Goal: Task Accomplishment & Management: Manage account settings

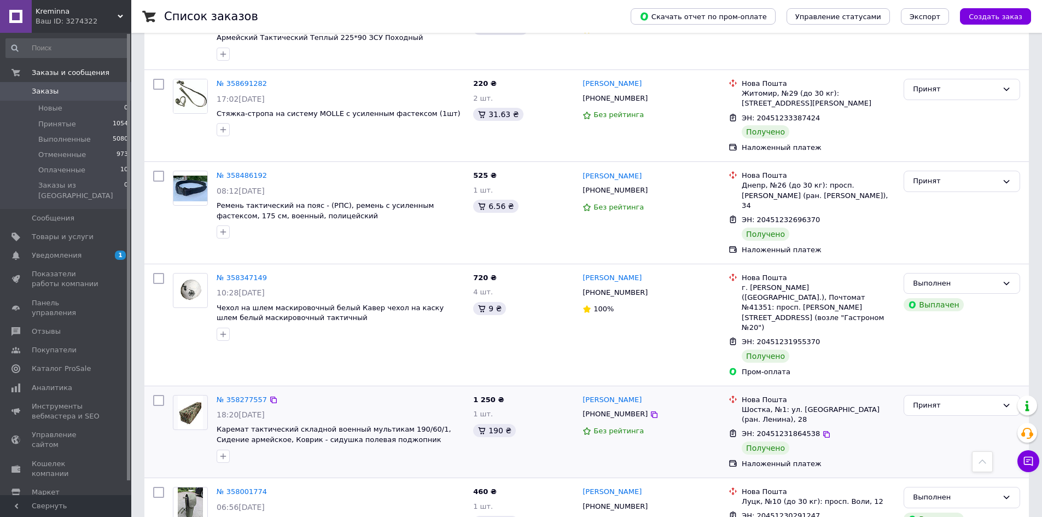
scroll to position [1494, 0]
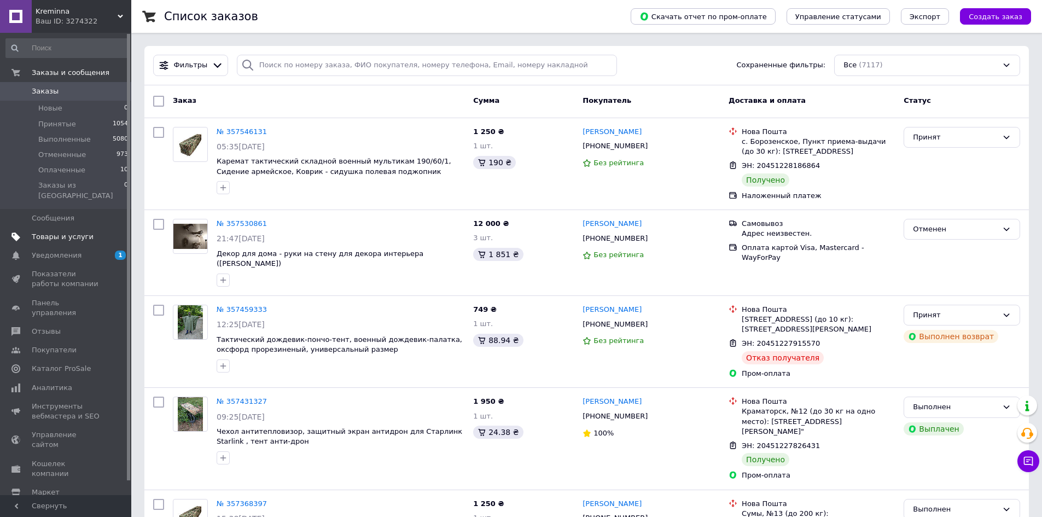
click at [86, 232] on span "Товары и услуги" at bounding box center [66, 237] width 69 height 10
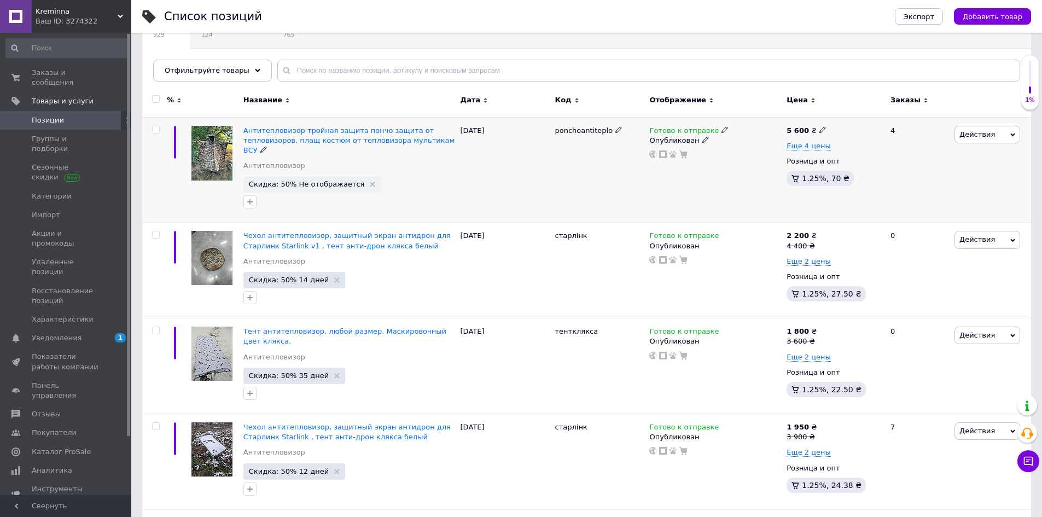
scroll to position [109, 0]
click at [993, 130] on span "Действия" at bounding box center [988, 135] width 66 height 18
click at [919, 202] on li "Скидка" at bounding box center [942, 201] width 155 height 15
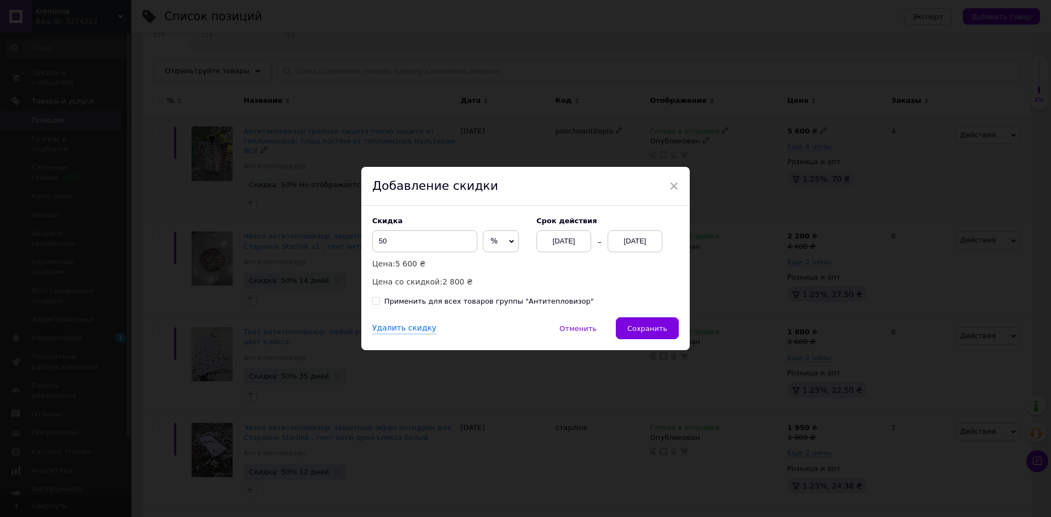
click at [625, 232] on div "12.09.2025" at bounding box center [634, 241] width 55 height 22
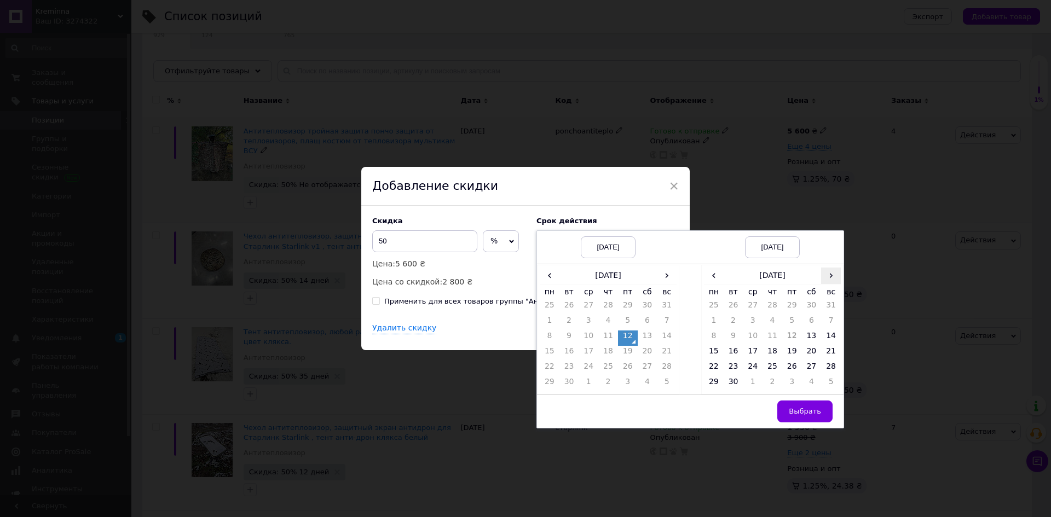
click at [830, 274] on span "›" at bounding box center [831, 276] width 20 height 16
click at [715, 369] on td "27" at bounding box center [714, 368] width 20 height 15
click at [791, 411] on span "Выбрать" at bounding box center [805, 411] width 32 height 8
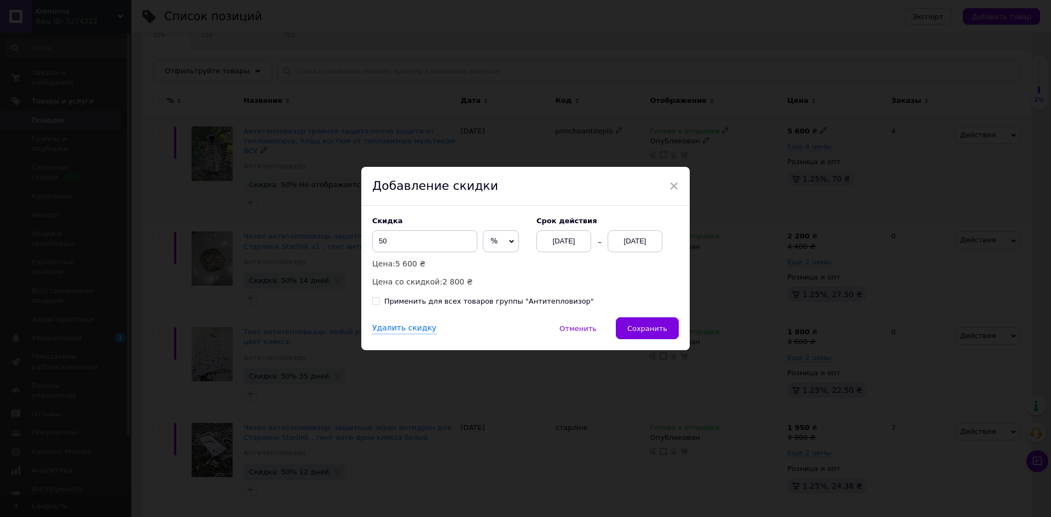
click at [639, 329] on span "Сохранить" at bounding box center [647, 328] width 40 height 8
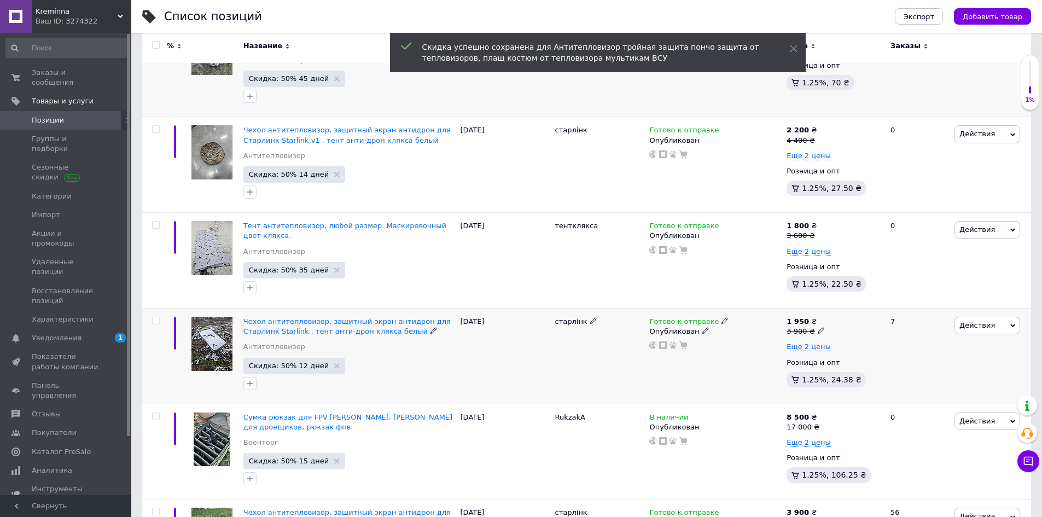
scroll to position [383, 0]
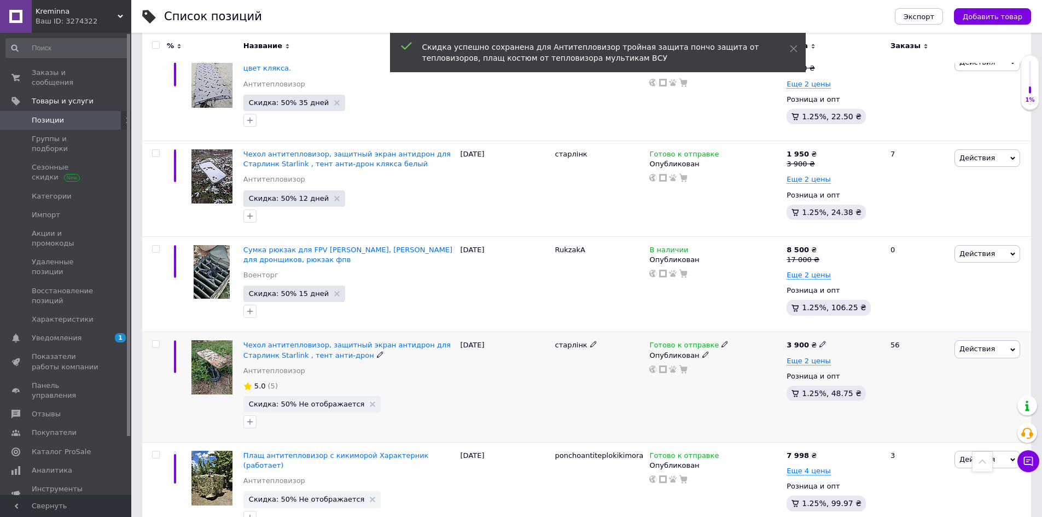
click at [990, 341] on span "Действия" at bounding box center [988, 349] width 66 height 18
click at [951, 409] on li "Скидка" at bounding box center [942, 416] width 155 height 15
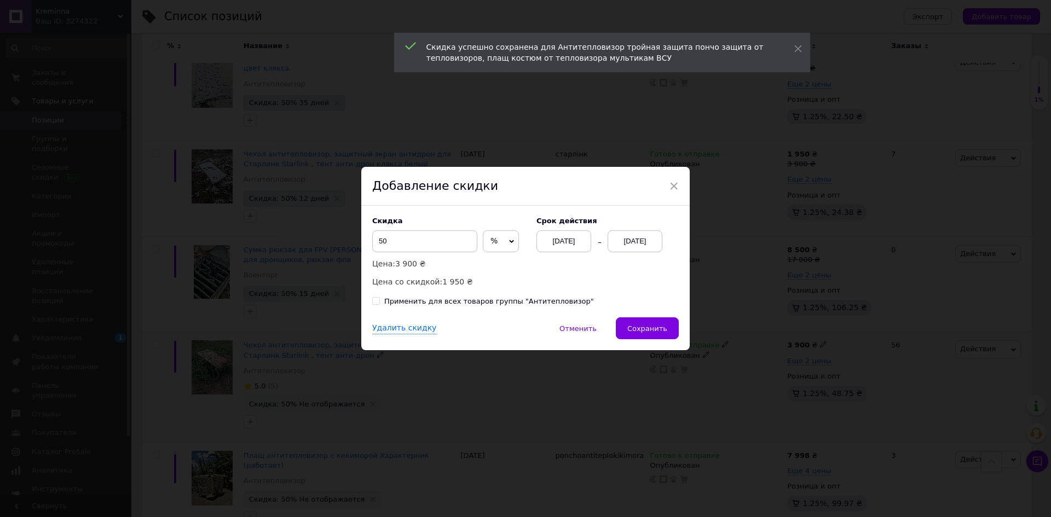
click at [650, 240] on div "12.09.2025" at bounding box center [634, 241] width 55 height 22
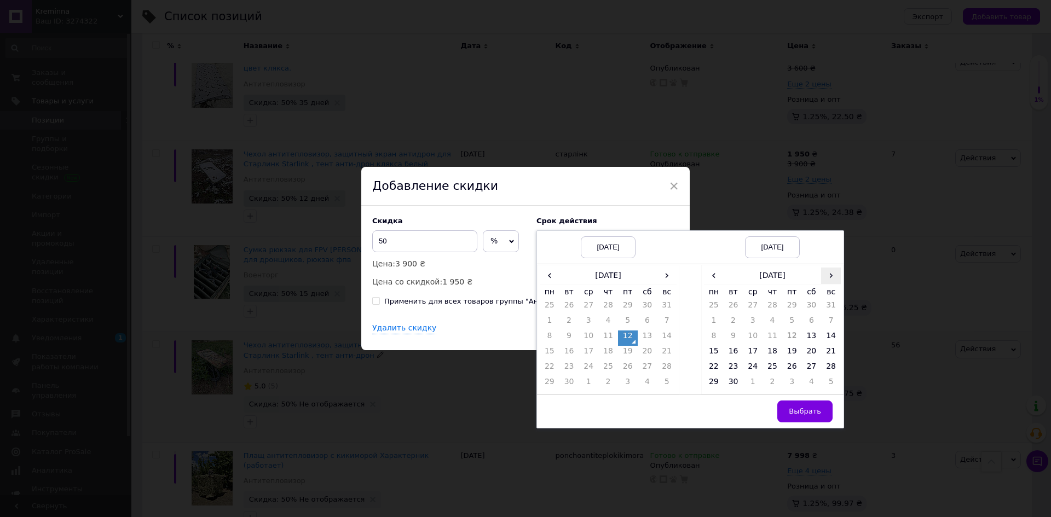
click at [834, 283] on span "›" at bounding box center [831, 276] width 20 height 16
drag, startPoint x: 715, startPoint y: 370, endPoint x: 729, endPoint y: 373, distance: 14.0
click at [715, 371] on td "27" at bounding box center [714, 368] width 20 height 15
click at [817, 417] on button "Выбрать" at bounding box center [804, 412] width 55 height 22
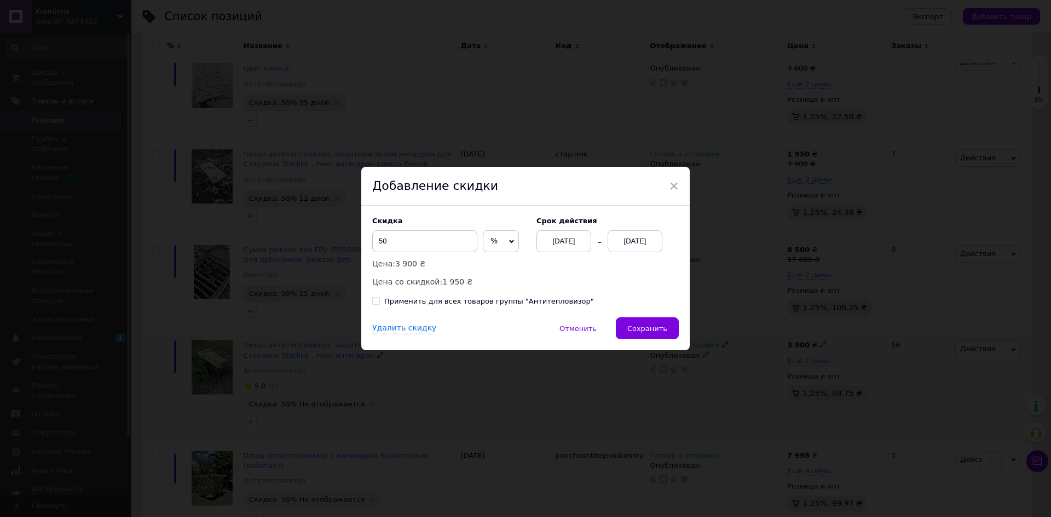
drag, startPoint x: 663, startPoint y: 330, endPoint x: 671, endPoint y: 331, distance: 8.8
click at [663, 331] on span "Сохранить" at bounding box center [647, 328] width 40 height 8
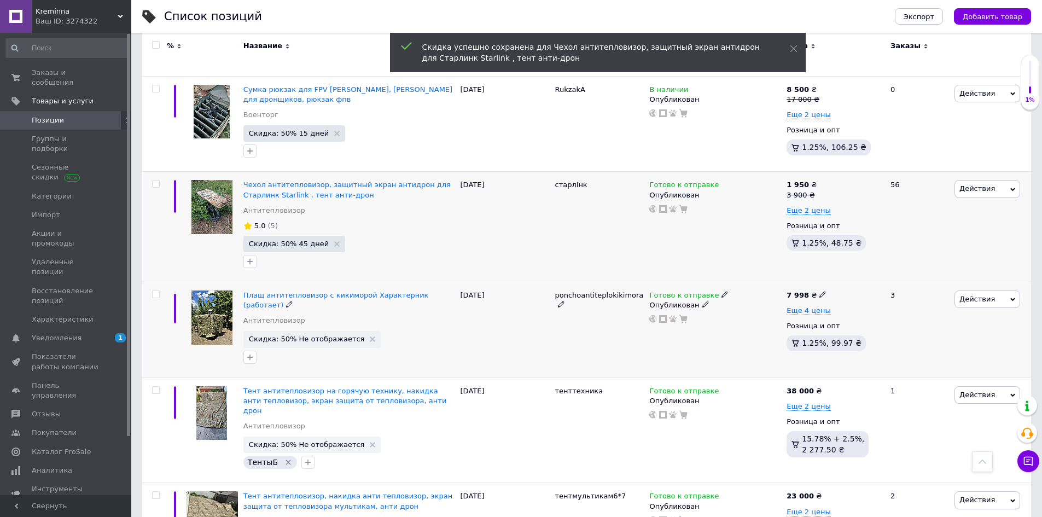
scroll to position [547, 0]
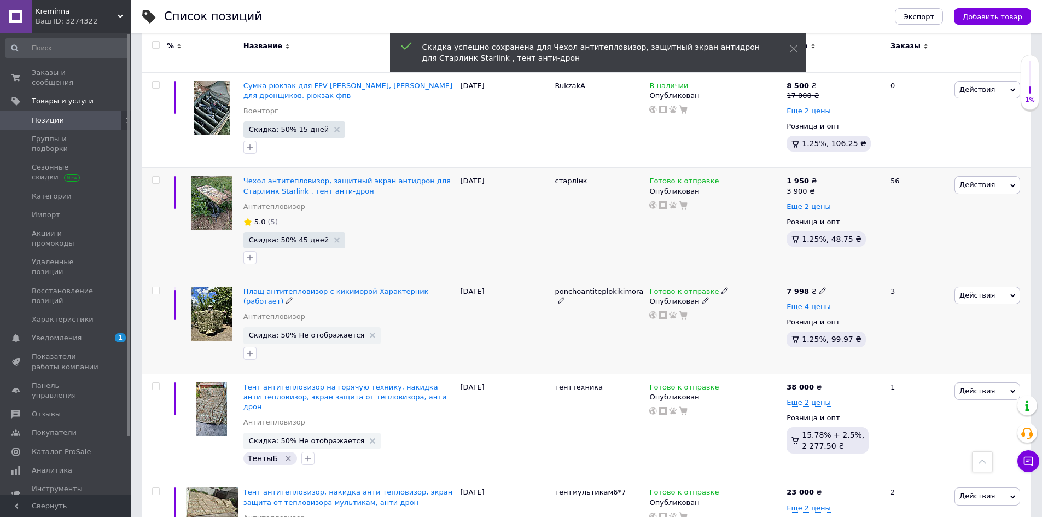
click at [981, 291] on span "Действия" at bounding box center [978, 295] width 36 height 8
click at [922, 355] on li "Скидка" at bounding box center [942, 362] width 155 height 15
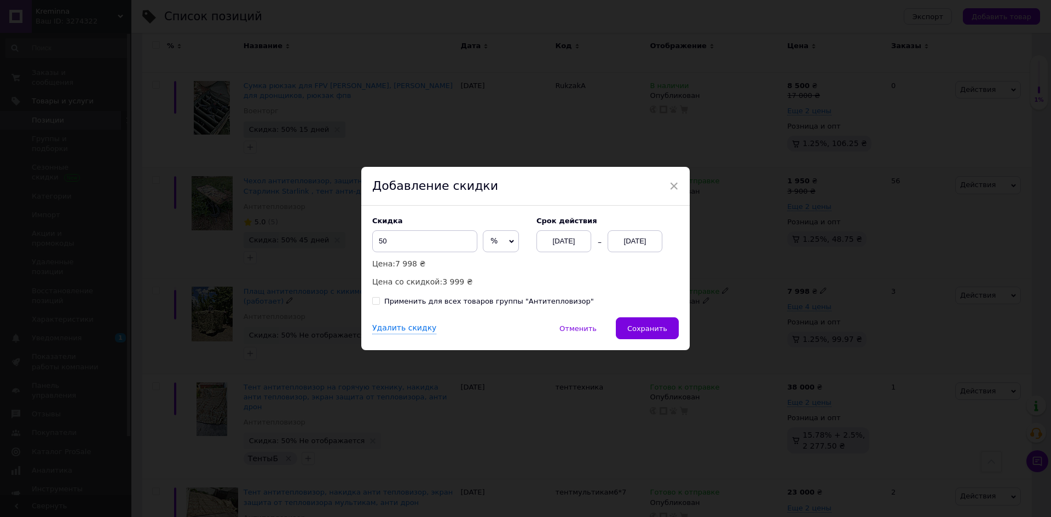
click at [644, 252] on div "12.09.2025" at bounding box center [634, 241] width 55 height 22
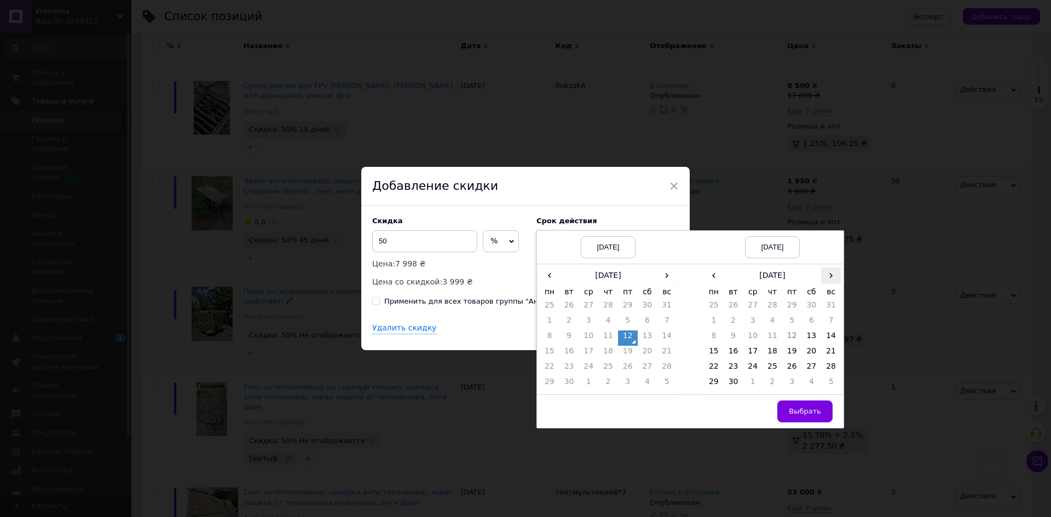
click at [831, 276] on span "›" at bounding box center [831, 276] width 20 height 16
click at [704, 366] on td "27" at bounding box center [714, 368] width 20 height 15
click at [807, 410] on span "Выбрать" at bounding box center [805, 411] width 32 height 8
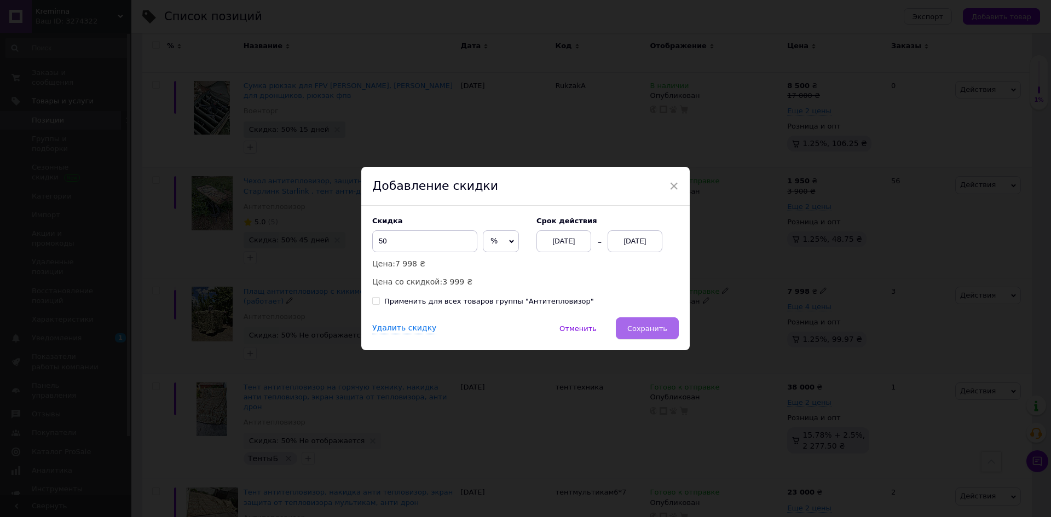
click at [657, 318] on button "Сохранить" at bounding box center [647, 328] width 63 height 22
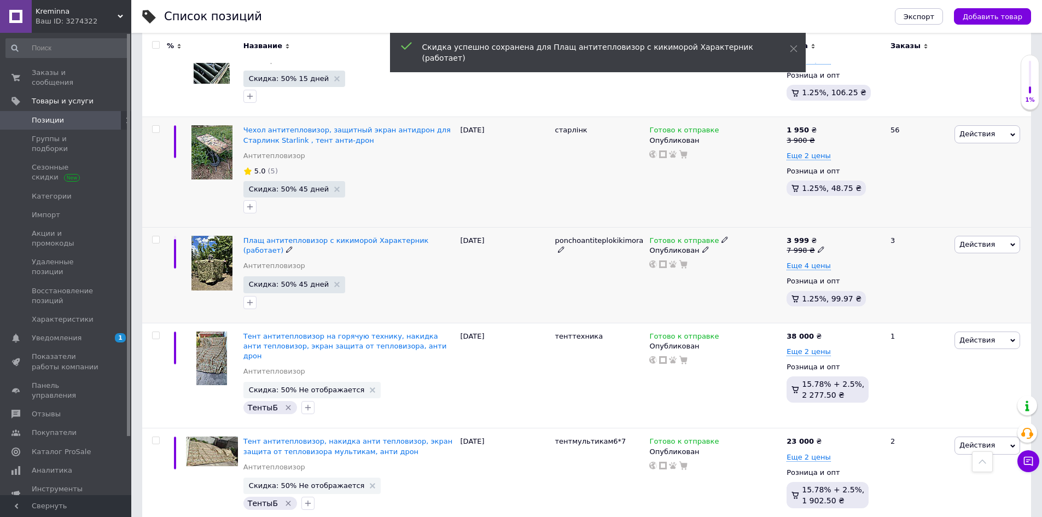
scroll to position [602, 0]
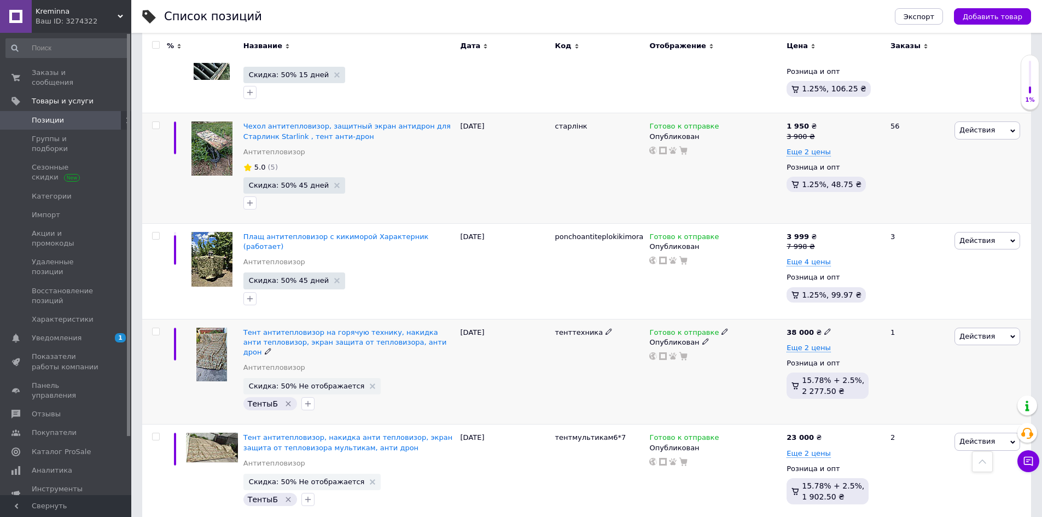
click at [999, 328] on span "Действия" at bounding box center [988, 337] width 66 height 18
click at [941, 396] on li "Скидка" at bounding box center [942, 403] width 155 height 15
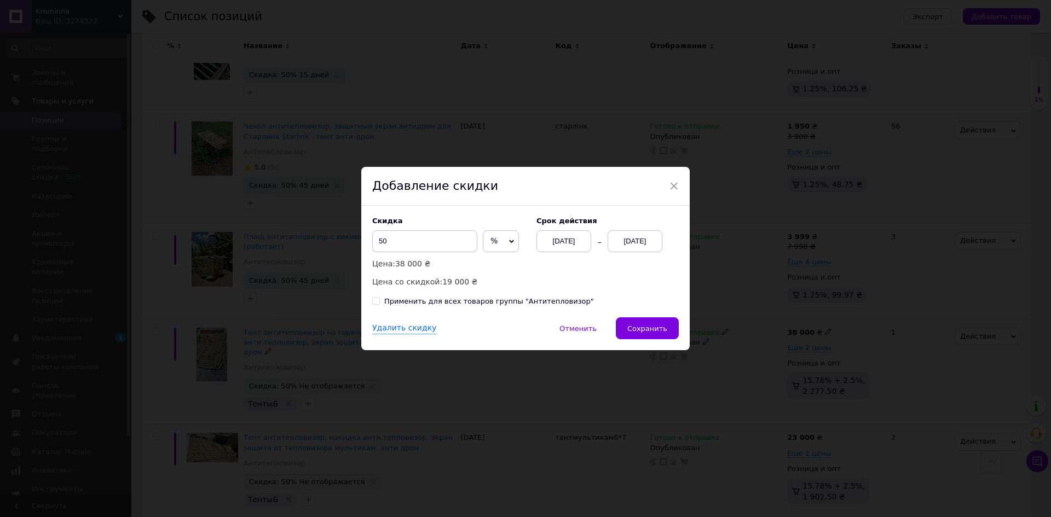
click at [656, 247] on div "12.09.2025" at bounding box center [634, 241] width 55 height 22
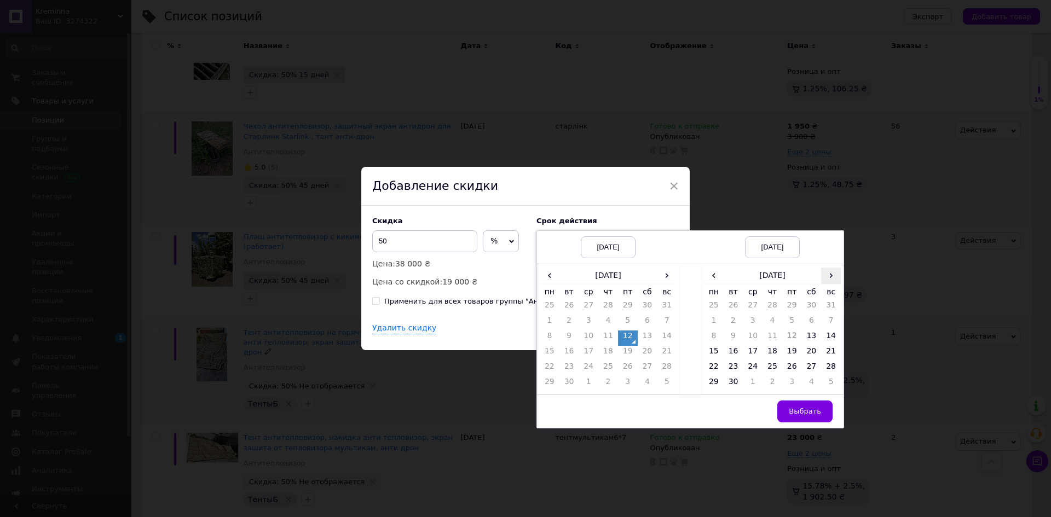
click at [832, 277] on span "›" at bounding box center [831, 276] width 20 height 16
click at [715, 371] on td "27" at bounding box center [714, 368] width 20 height 15
drag, startPoint x: 788, startPoint y: 407, endPoint x: 760, endPoint y: 386, distance: 35.6
click at [789, 407] on button "Выбрать" at bounding box center [804, 412] width 55 height 22
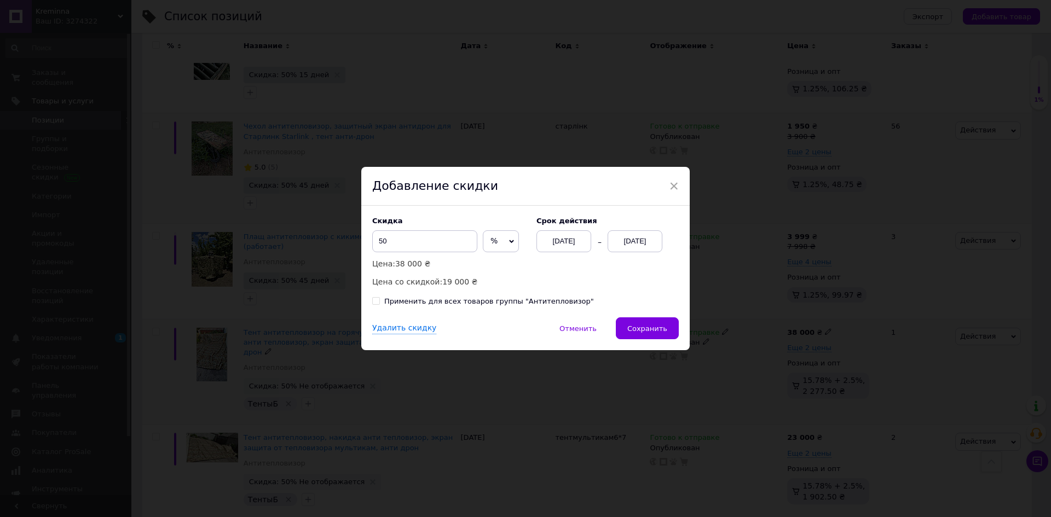
click at [650, 326] on span "Сохранить" at bounding box center [647, 328] width 40 height 8
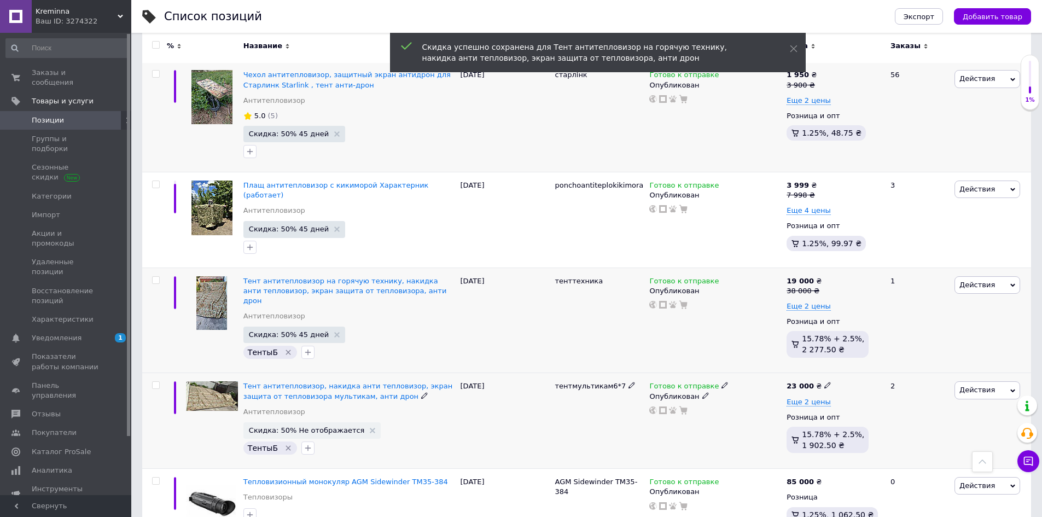
scroll to position [657, 0]
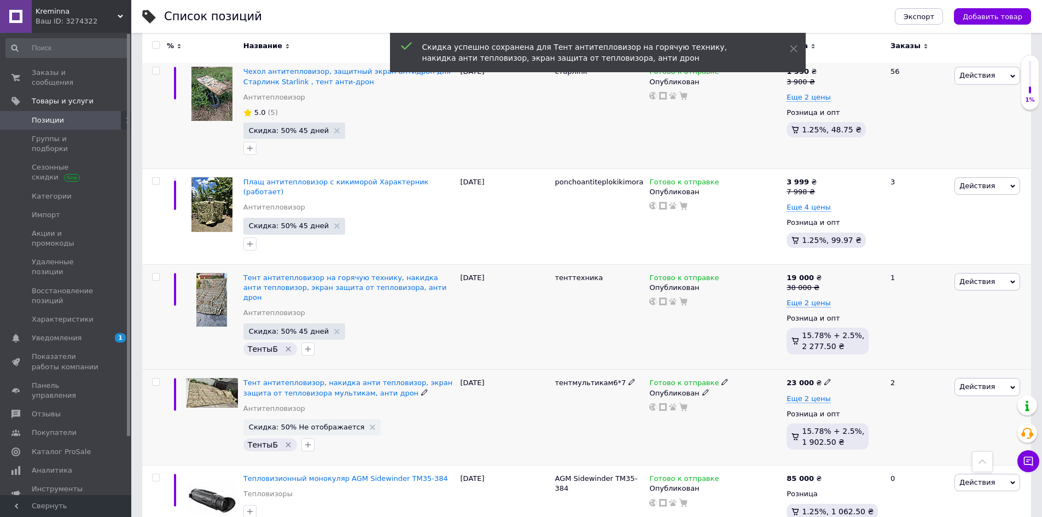
click at [980, 383] on span "Действия" at bounding box center [978, 387] width 36 height 8
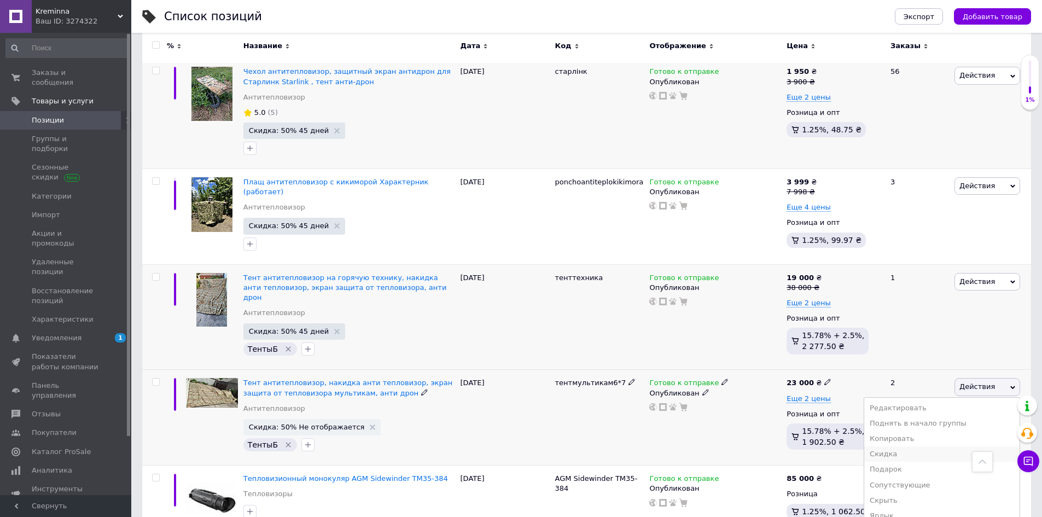
click at [926, 447] on li "Скидка" at bounding box center [942, 454] width 155 height 15
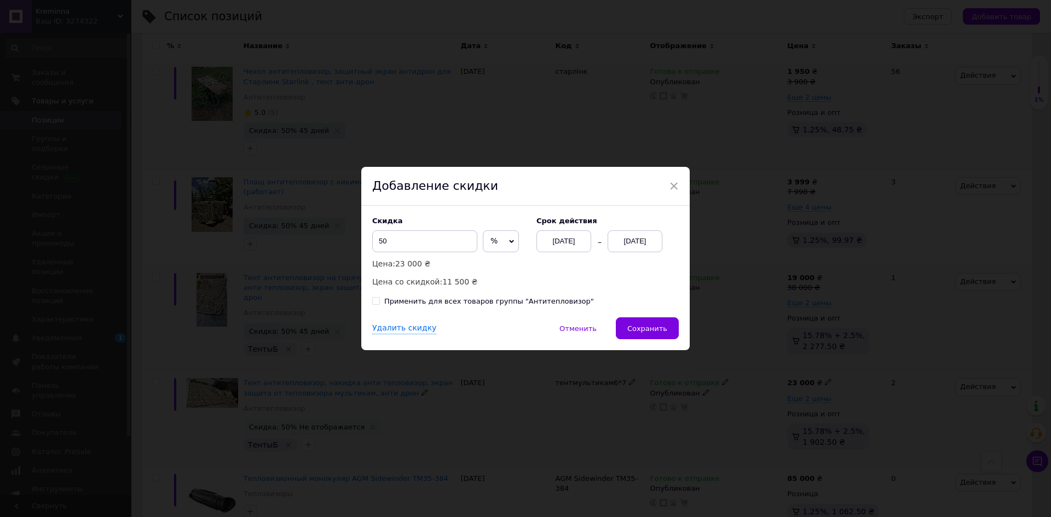
click at [639, 246] on div "12.09.2025" at bounding box center [634, 241] width 55 height 22
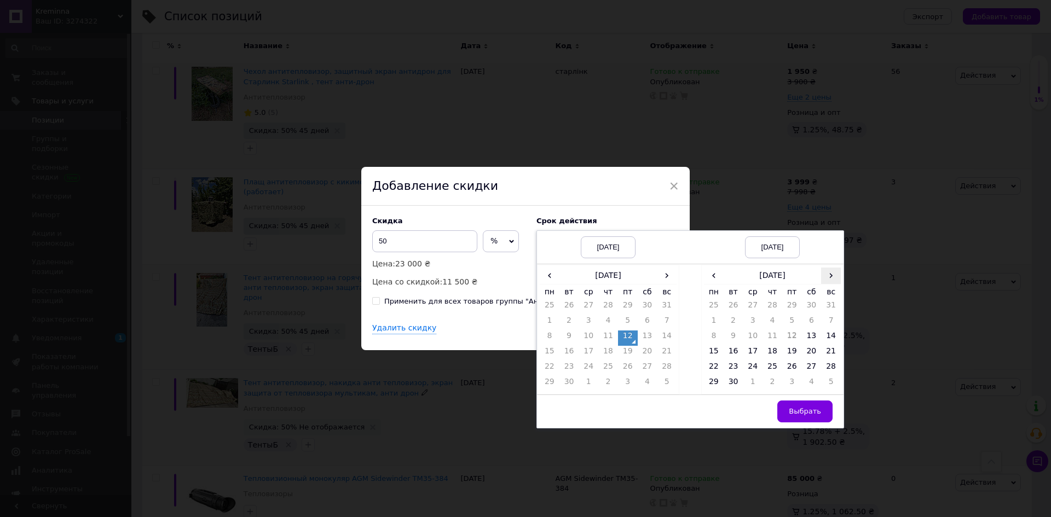
click at [822, 277] on span "›" at bounding box center [831, 276] width 20 height 16
click at [715, 369] on td "27" at bounding box center [714, 368] width 20 height 15
click at [818, 414] on span "Выбрать" at bounding box center [805, 411] width 32 height 8
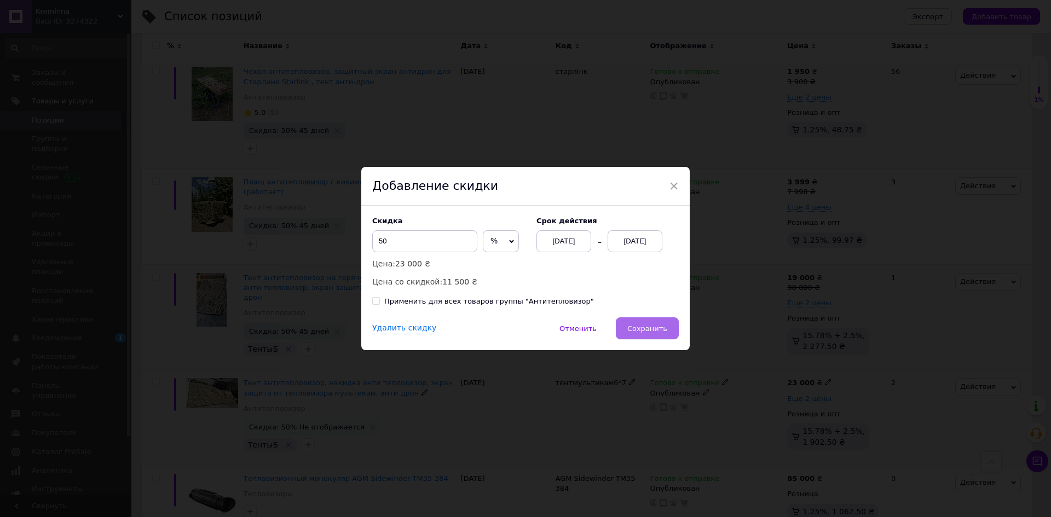
click at [661, 334] on button "Сохранить" at bounding box center [647, 328] width 63 height 22
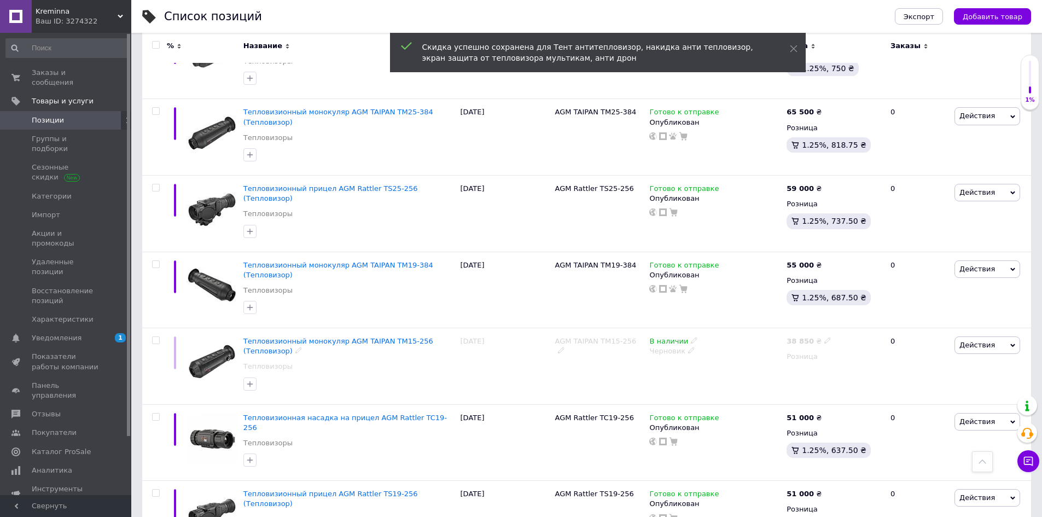
scroll to position [1428, 0]
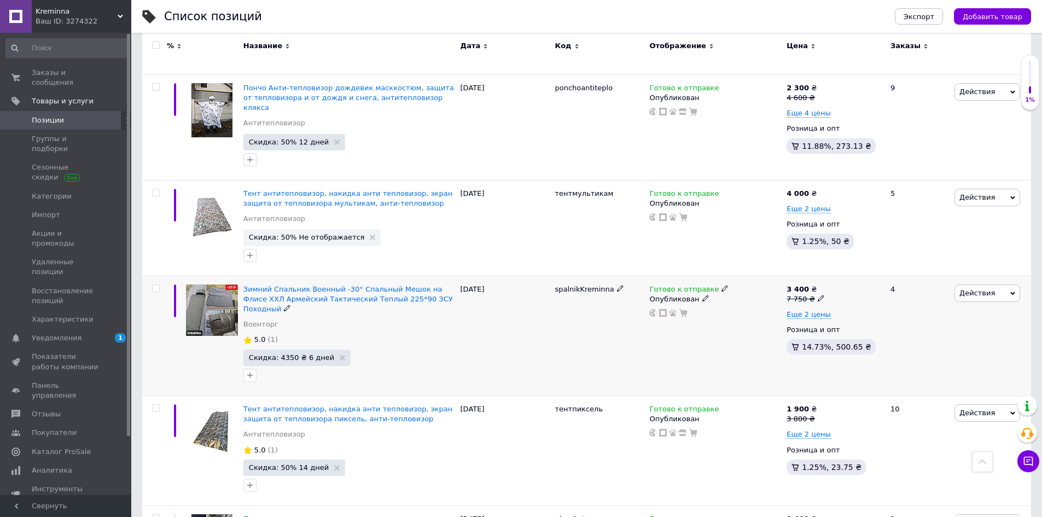
scroll to position [1264, 0]
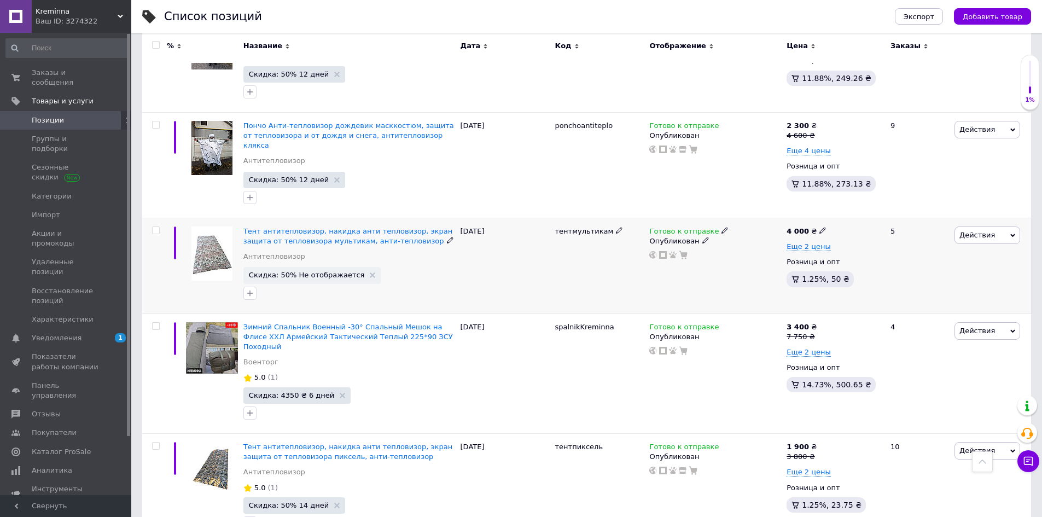
click at [1002, 227] on span "Действия" at bounding box center [988, 236] width 66 height 18
click at [912, 295] on li "Скидка" at bounding box center [942, 302] width 155 height 15
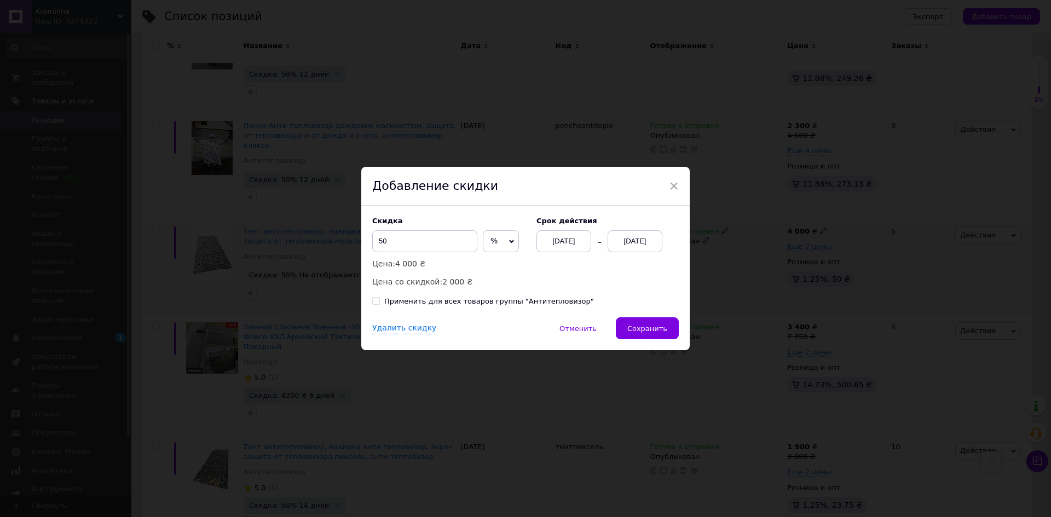
click at [649, 250] on div "12.09.2025" at bounding box center [634, 241] width 55 height 22
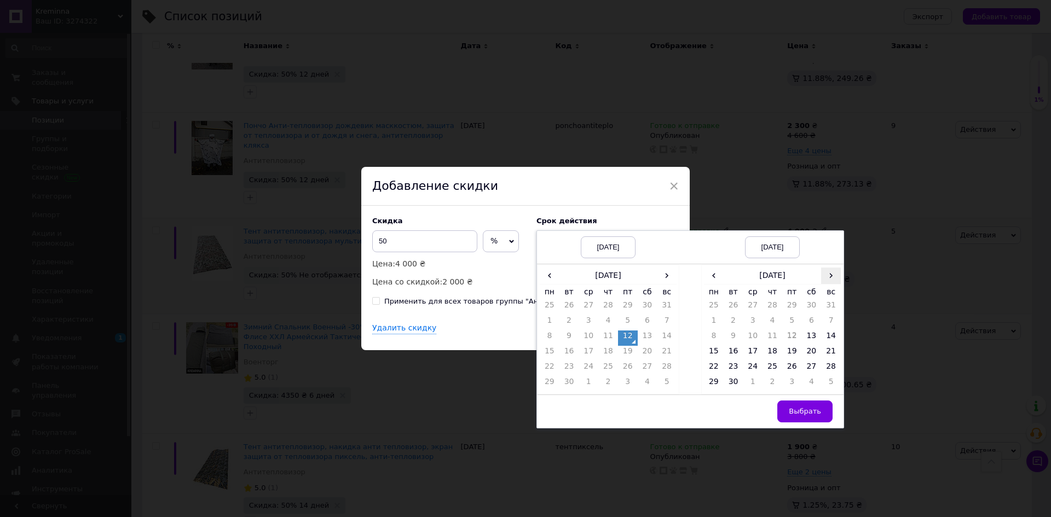
drag, startPoint x: 827, startPoint y: 280, endPoint x: 825, endPoint y: 269, distance: 11.7
click at [828, 280] on span "›" at bounding box center [831, 276] width 20 height 16
click at [712, 367] on td "27" at bounding box center [714, 368] width 20 height 15
click at [787, 403] on button "Выбрать" at bounding box center [804, 412] width 55 height 22
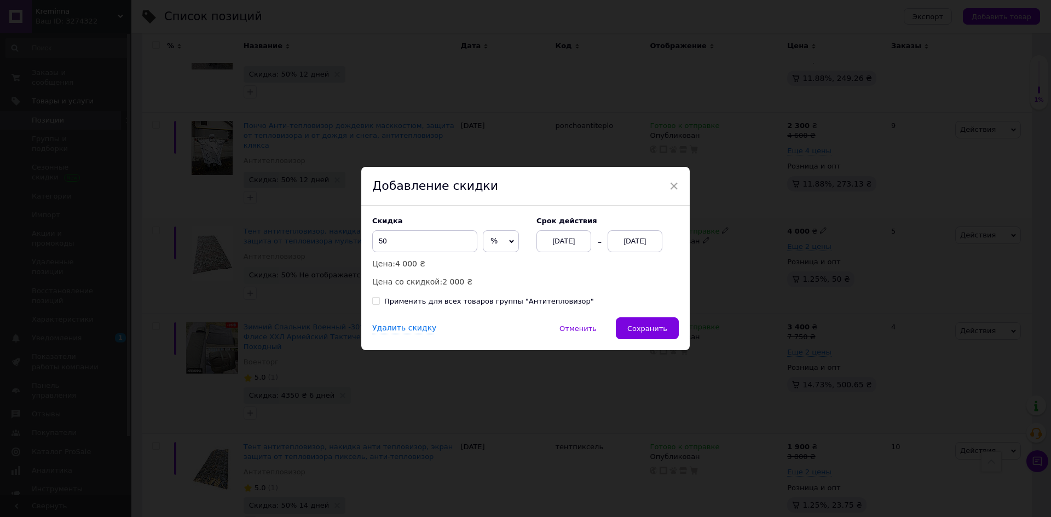
click at [688, 333] on div "× Добавление скидки Скидка 50 % ₴ Цена: 4 000 ₴ Цена со скидкой: 2 000 ₴ Cрок д…" at bounding box center [525, 258] width 1051 height 517
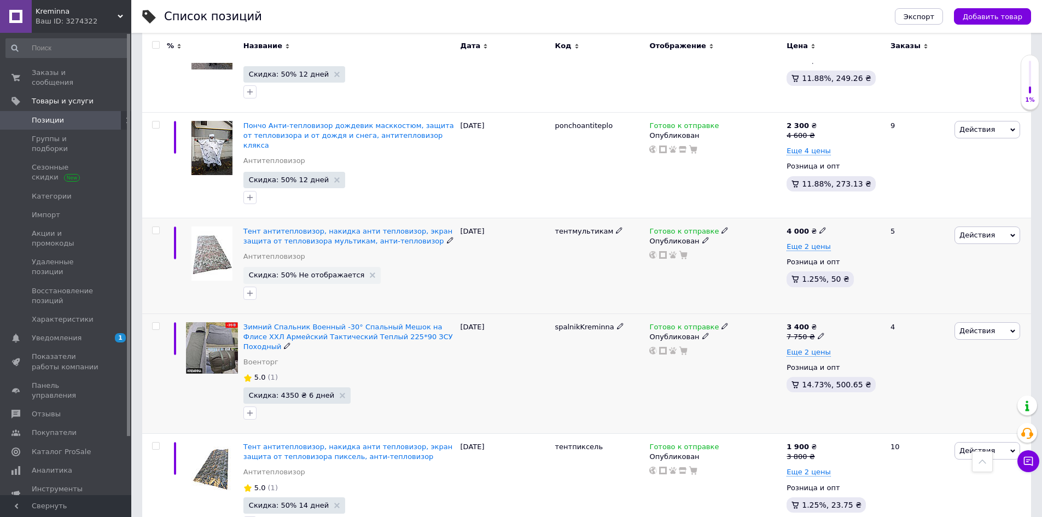
click at [659, 330] on div "Готово к отправке Опубликован" at bounding box center [715, 374] width 137 height 120
click at [984, 231] on span "Действия" at bounding box center [978, 235] width 36 height 8
click at [922, 295] on li "Скидка" at bounding box center [942, 302] width 155 height 15
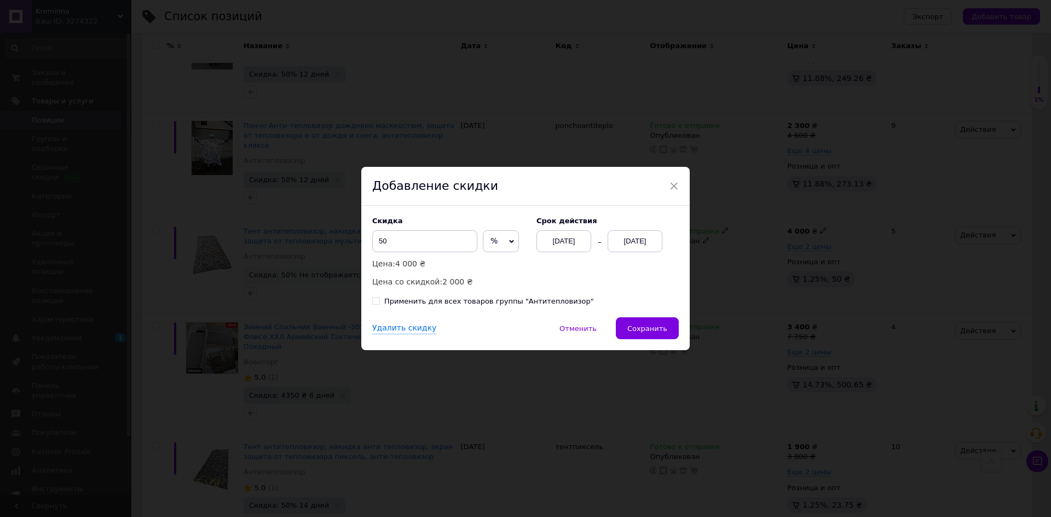
click at [644, 247] on div "27.10.2025" at bounding box center [634, 241] width 55 height 22
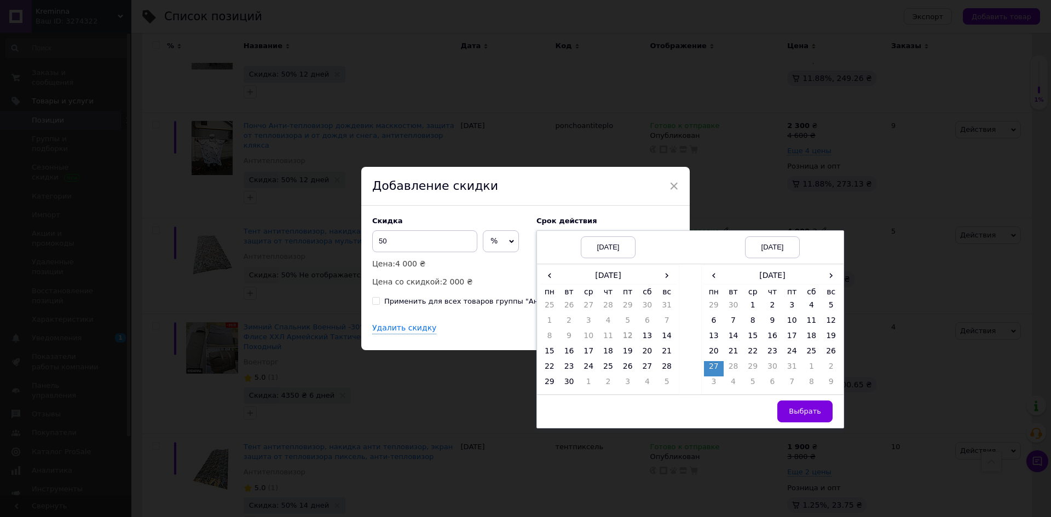
click at [821, 289] on th "вс" at bounding box center [831, 292] width 20 height 16
click at [832, 275] on span "›" at bounding box center [831, 276] width 20 height 16
click at [718, 282] on span "‹" at bounding box center [714, 276] width 20 height 16
click at [715, 372] on td "27" at bounding box center [714, 368] width 20 height 15
click at [799, 420] on button "Выбрать" at bounding box center [804, 412] width 55 height 22
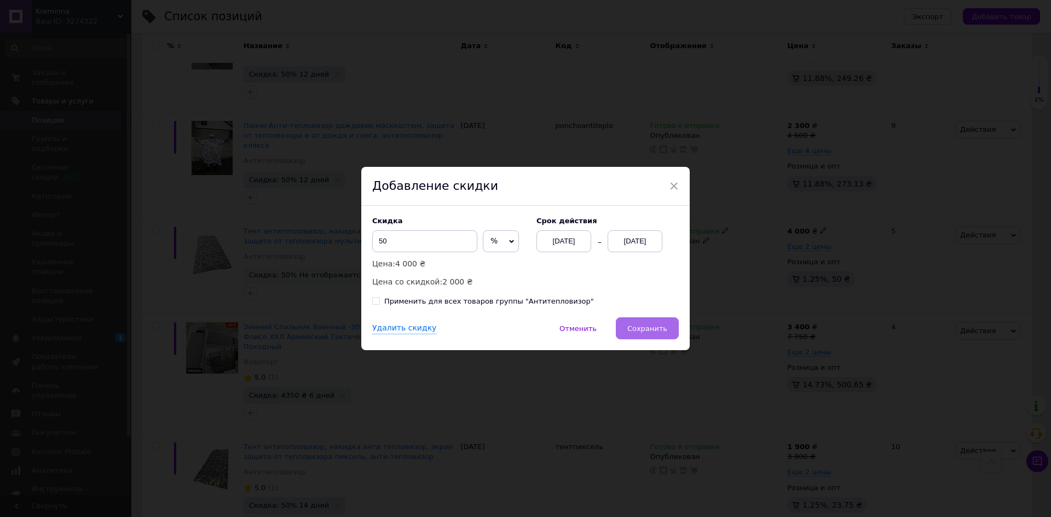
click at [647, 327] on span "Сохранить" at bounding box center [647, 328] width 40 height 8
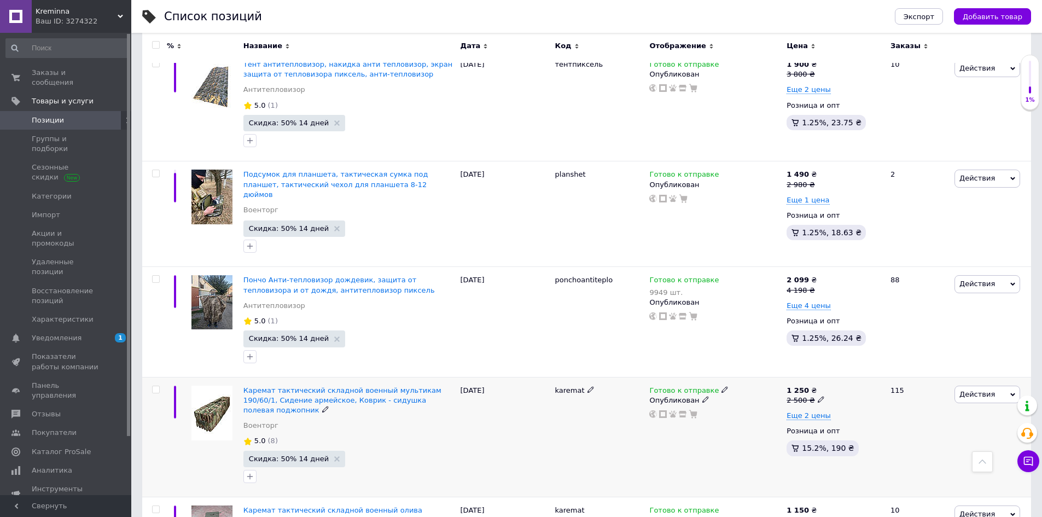
scroll to position [1695, 0]
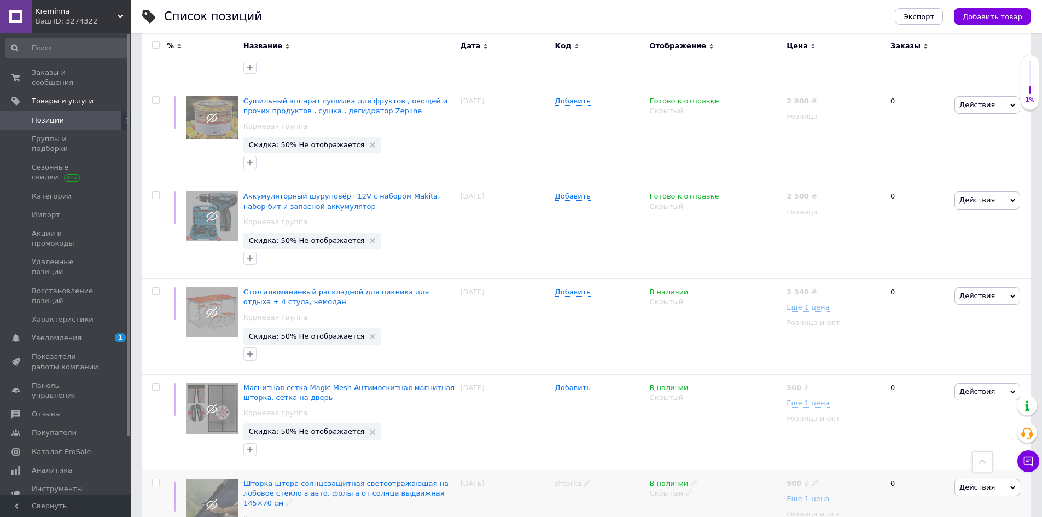
scroll to position [1637, 0]
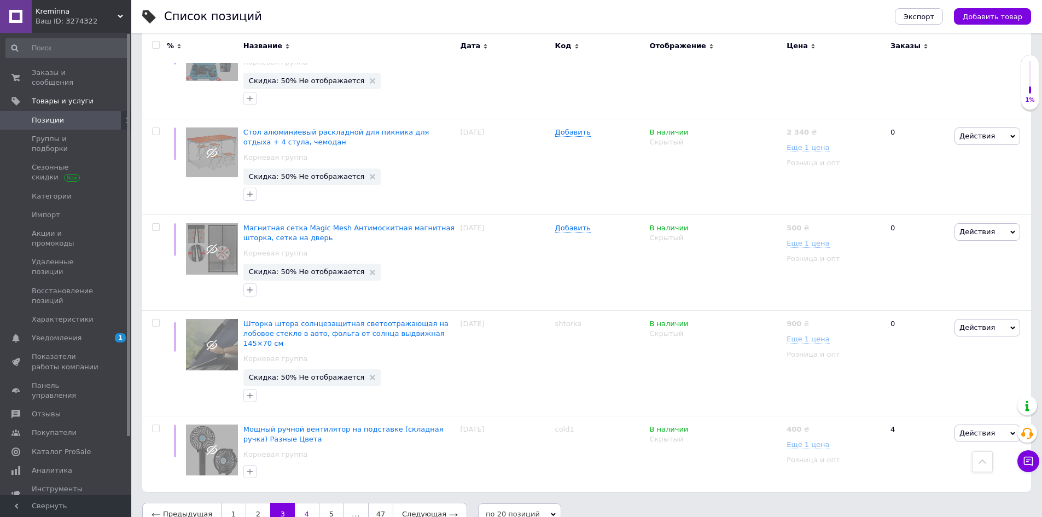
click at [297, 503] on link "4" at bounding box center [307, 514] width 24 height 23
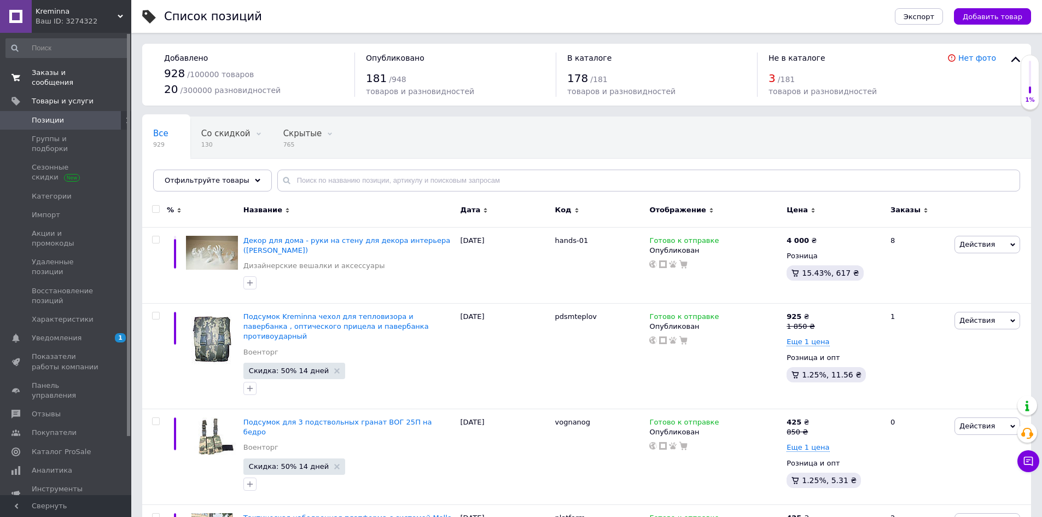
click at [57, 68] on span "Заказы и сообщения" at bounding box center [66, 78] width 69 height 20
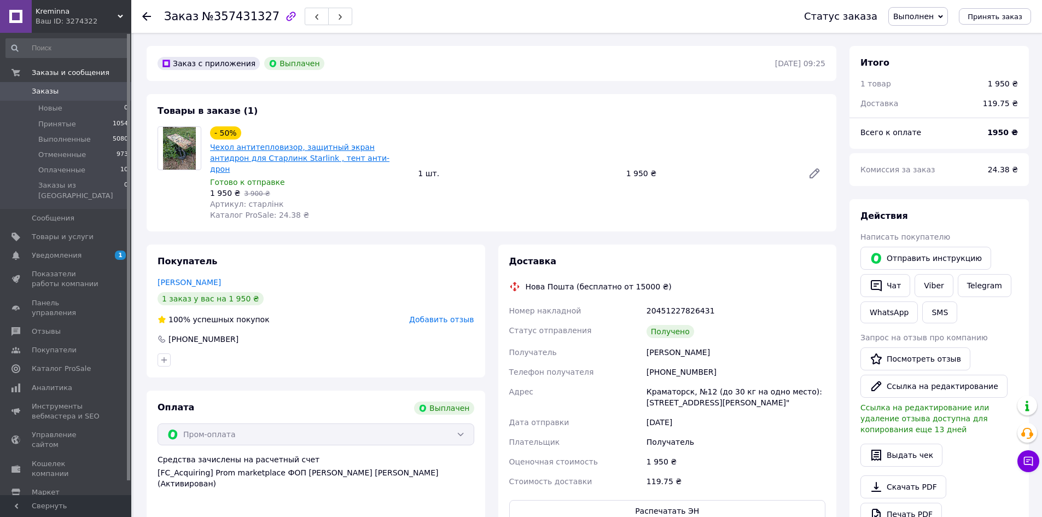
scroll to position [35, 0]
